Goal: Transaction & Acquisition: Purchase product/service

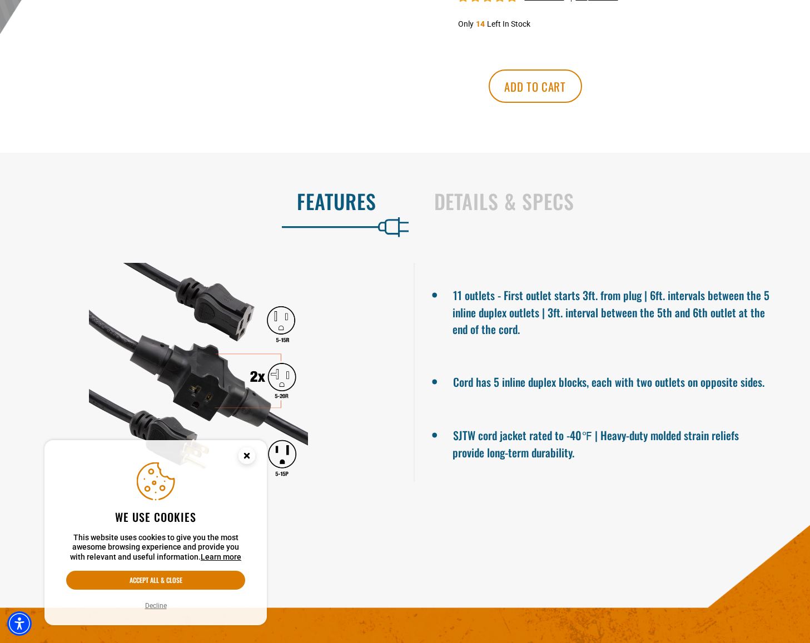
scroll to position [667, 0]
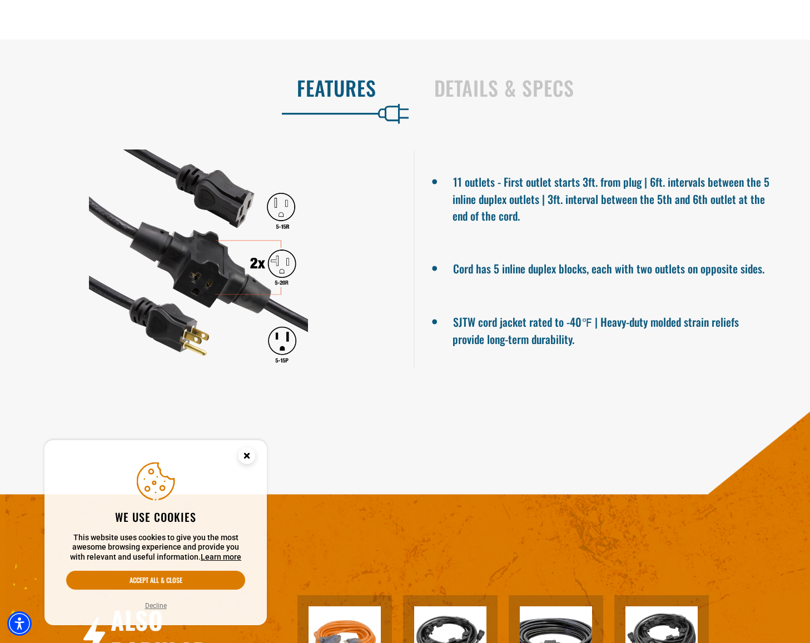
click at [246, 451] on circle "Close this option" at bounding box center [247, 456] width 17 height 17
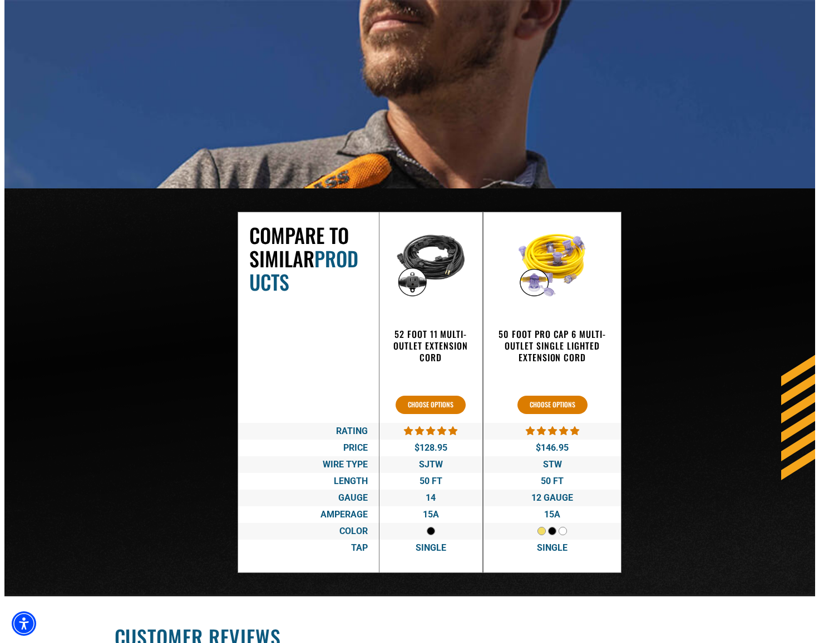
scroll to position [1748, 0]
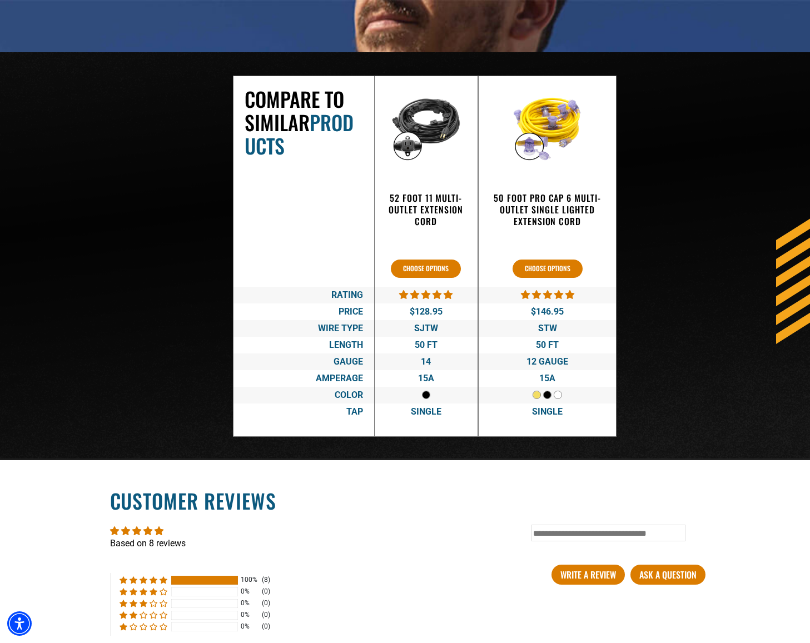
click at [551, 393] on div at bounding box center [549, 396] width 11 height 11
click at [548, 395] on div at bounding box center [549, 396] width 11 height 11
click at [554, 264] on button "Choose options" at bounding box center [548, 269] width 70 height 18
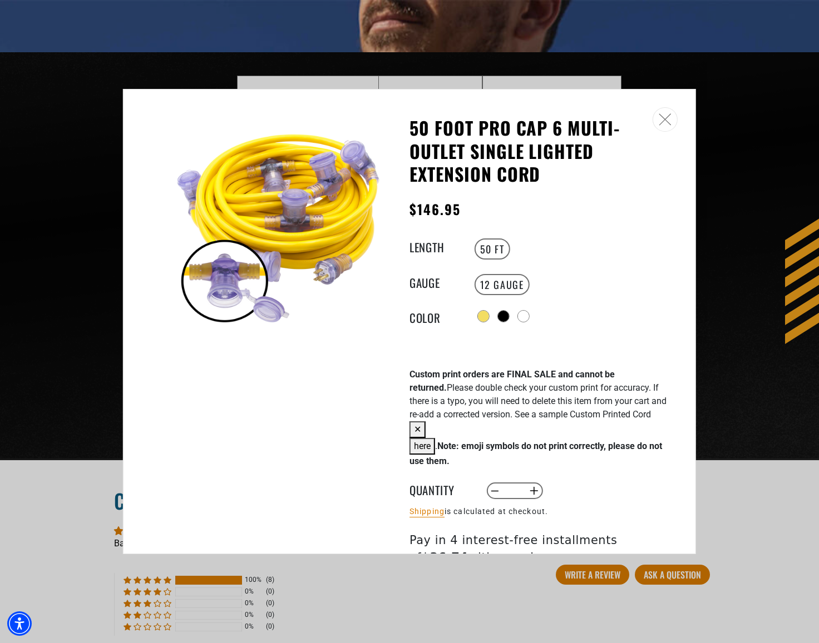
click at [504, 314] on div "Choose options for 50 Foot Pro Cap 6 Multi-Outlet Single Lighted Extension Cord" at bounding box center [503, 316] width 11 height 11
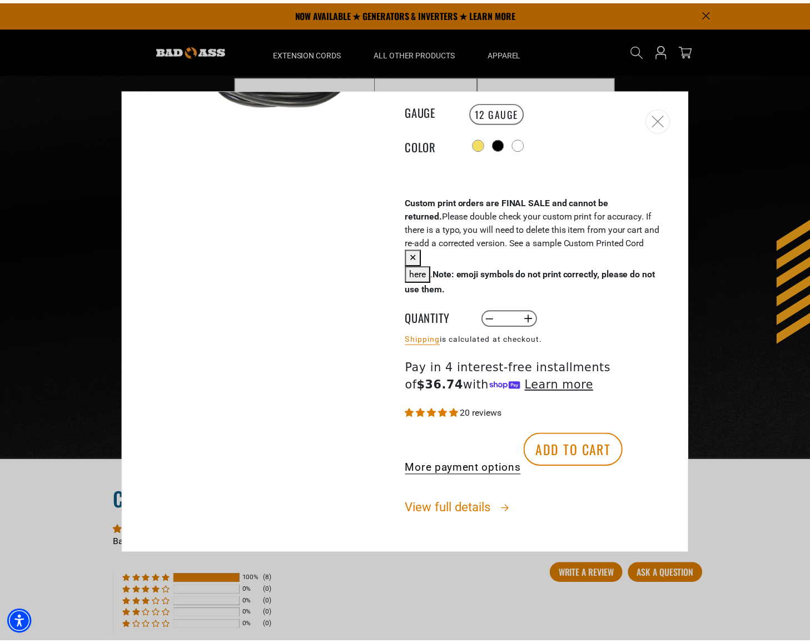
scroll to position [198, 0]
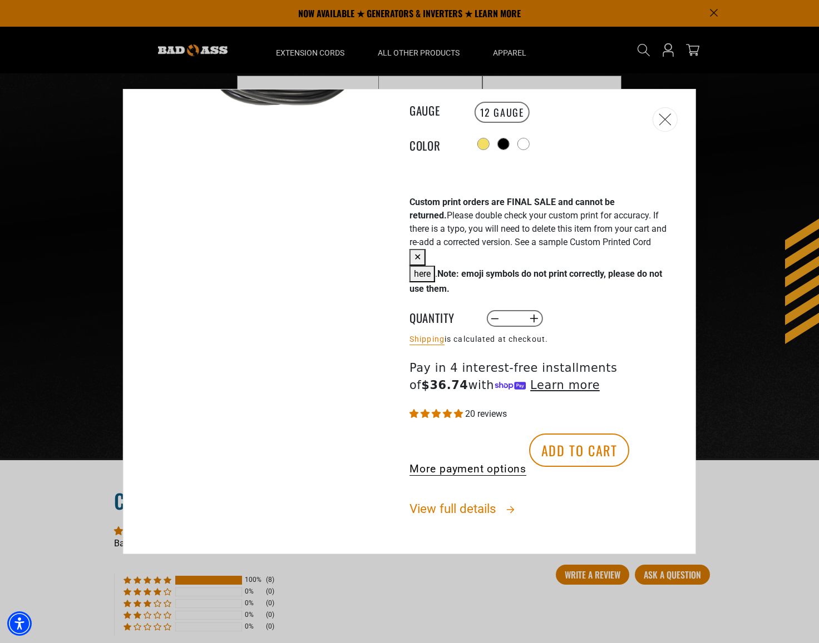
click at [667, 119] on icon "Close" at bounding box center [664, 119] width 13 height 12
